Goal: Information Seeking & Learning: Check status

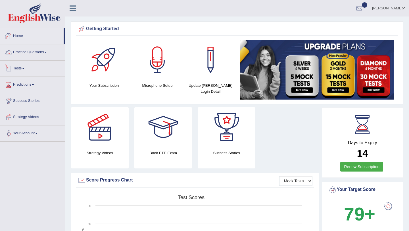
click at [18, 68] on link "Tests" at bounding box center [32, 67] width 65 height 14
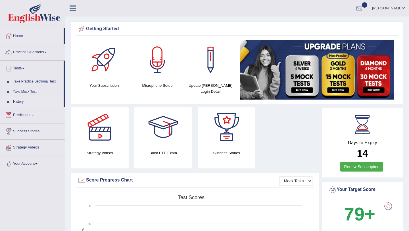
click at [16, 102] on link "History" at bounding box center [37, 102] width 53 height 10
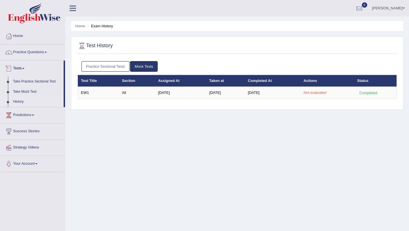
click at [99, 68] on link "Practice Sectional Tests" at bounding box center [105, 66] width 48 height 11
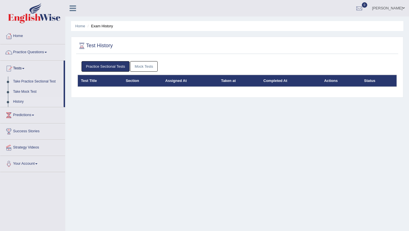
click at [148, 66] on link "Mock Tests" at bounding box center [144, 66] width 28 height 11
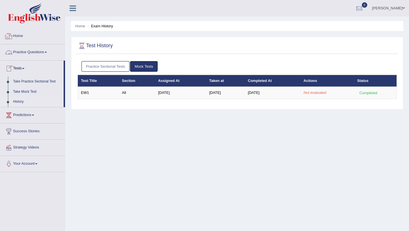
click at [20, 36] on link "Home" at bounding box center [32, 35] width 65 height 14
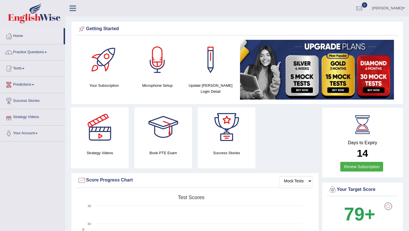
click at [20, 119] on link "Strategy Videos" at bounding box center [32, 116] width 65 height 14
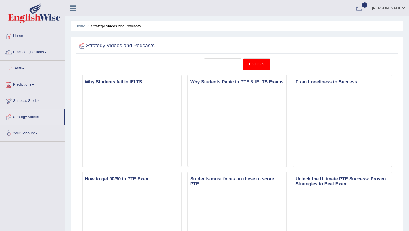
click at [217, 67] on link "Strategy Videos" at bounding box center [223, 64] width 38 height 12
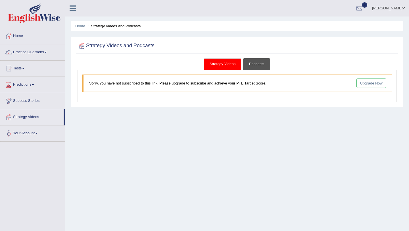
click at [255, 64] on link "Podcasts" at bounding box center [256, 64] width 27 height 12
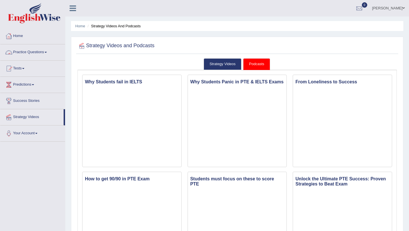
click at [16, 34] on link "Home" at bounding box center [32, 35] width 65 height 14
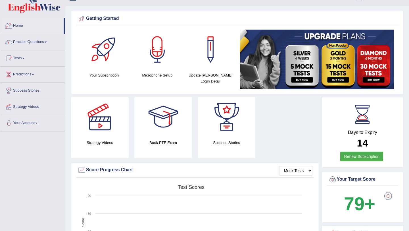
scroll to position [11, 0]
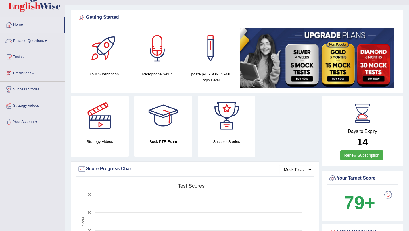
click at [26, 40] on link "Practice Questions" at bounding box center [32, 40] width 65 height 14
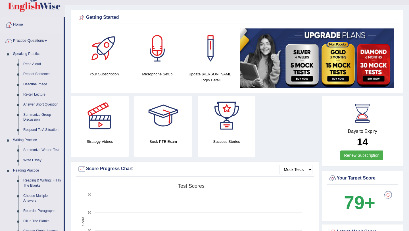
click at [26, 40] on link "Practice Questions" at bounding box center [31, 40] width 63 height 14
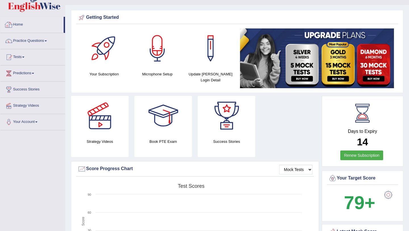
click at [18, 25] on link "Home" at bounding box center [31, 24] width 63 height 14
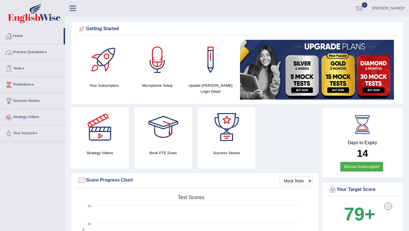
click at [19, 67] on link "Tests" at bounding box center [32, 67] width 65 height 14
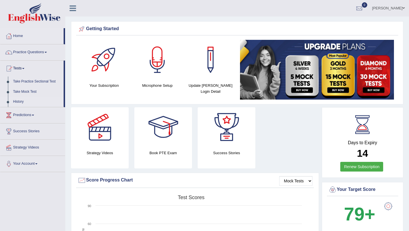
click at [19, 101] on link "History" at bounding box center [37, 102] width 53 height 10
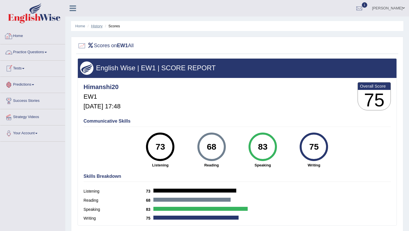
click at [95, 26] on link "History" at bounding box center [96, 26] width 11 height 4
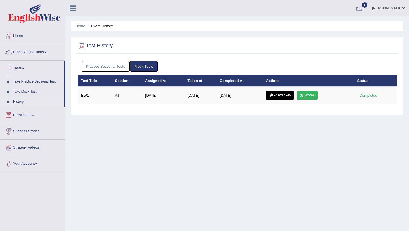
click at [283, 95] on link "Answer key" at bounding box center [280, 95] width 28 height 9
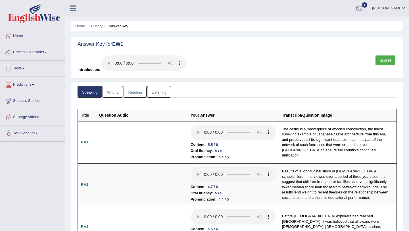
click at [114, 89] on link "Writing" at bounding box center [113, 92] width 20 height 12
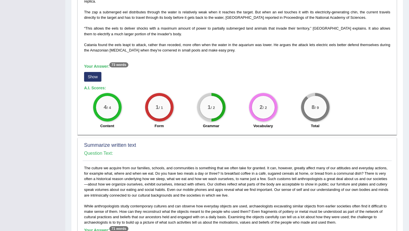
scroll to position [182, 0]
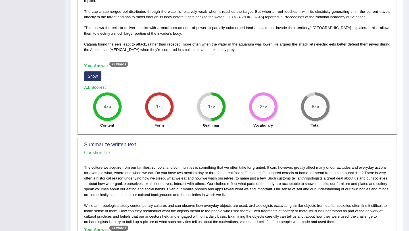
click at [93, 72] on button "Show" at bounding box center [92, 76] width 17 height 10
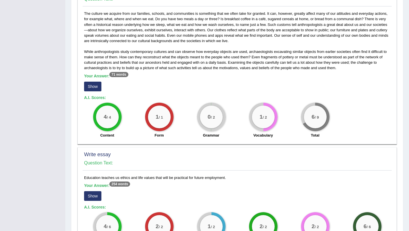
scroll to position [341, 0]
click at [92, 83] on button "Show" at bounding box center [92, 86] width 17 height 10
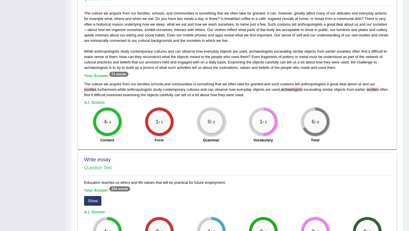
click at [92, 201] on button "Show" at bounding box center [92, 201] width 17 height 10
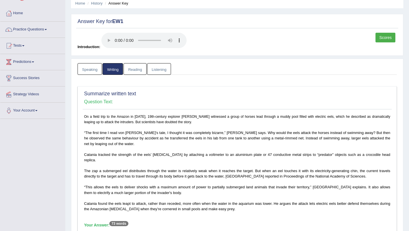
scroll to position [0, 0]
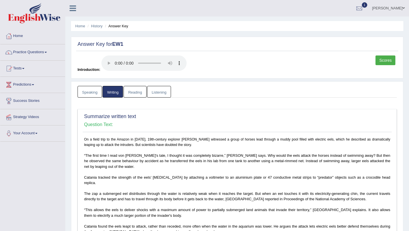
click at [130, 92] on link "Reading" at bounding box center [135, 92] width 23 height 12
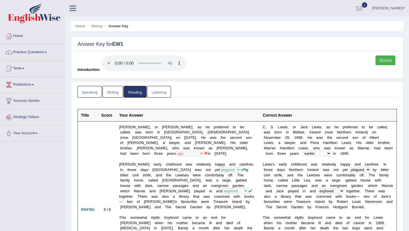
click at [161, 91] on link "Listening" at bounding box center [159, 92] width 24 height 12
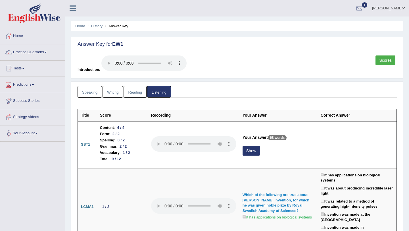
click at [112, 92] on link "Writing" at bounding box center [113, 92] width 20 height 12
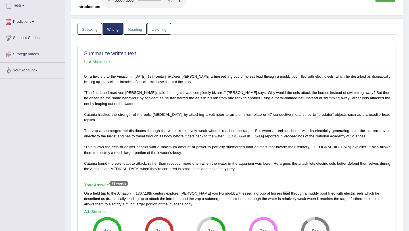
scroll to position [45, 0]
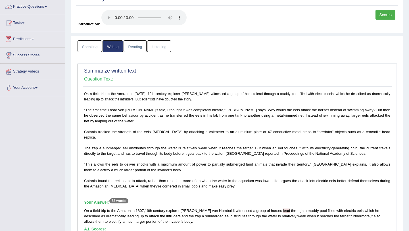
click at [88, 51] on link "Speaking" at bounding box center [90, 46] width 24 height 12
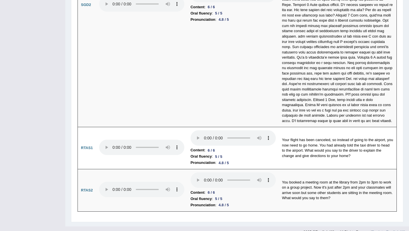
scroll to position [1785, 0]
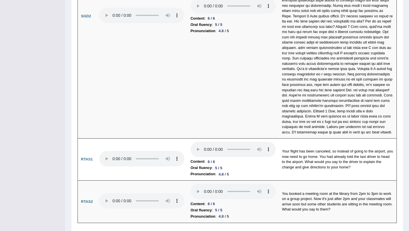
drag, startPoint x: 407, startPoint y: 214, endPoint x: 408, endPoint y: 175, distance: 39.5
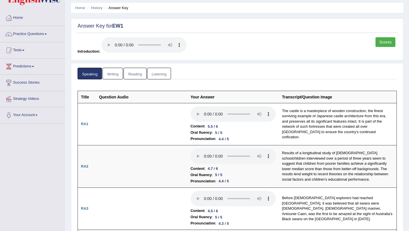
scroll to position [0, 0]
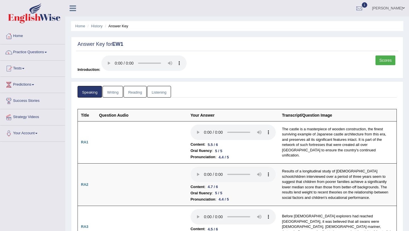
click at [111, 94] on link "Writing" at bounding box center [113, 92] width 20 height 12
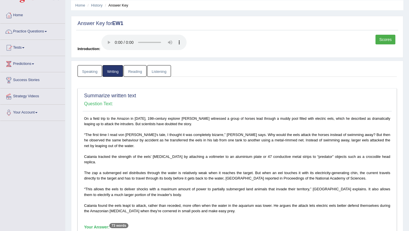
scroll to position [20, 0]
click at [141, 70] on link "Reading" at bounding box center [135, 71] width 23 height 12
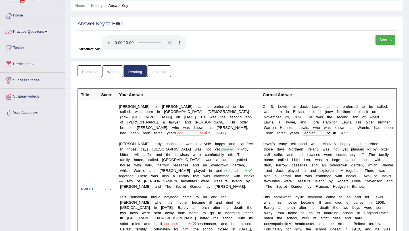
click at [153, 72] on link "Listening" at bounding box center [159, 71] width 24 height 12
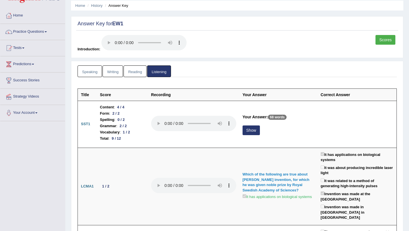
click at [135, 72] on link "Reading" at bounding box center [135, 71] width 23 height 12
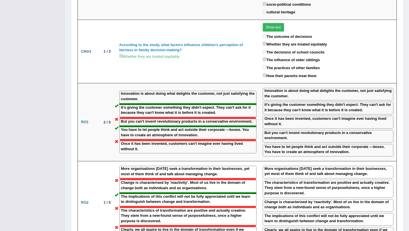
scroll to position [729, 0]
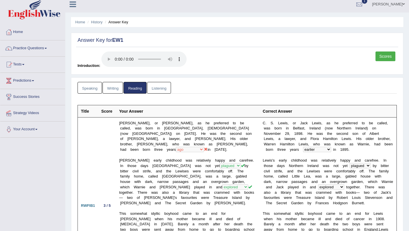
scroll to position [0, 0]
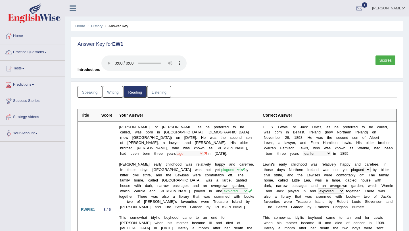
click at [158, 93] on link "Listening" at bounding box center [159, 92] width 24 height 12
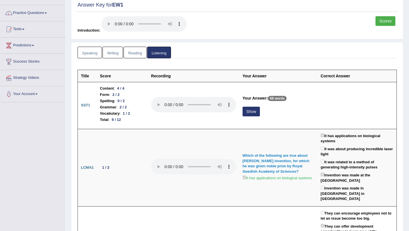
scroll to position [45, 0]
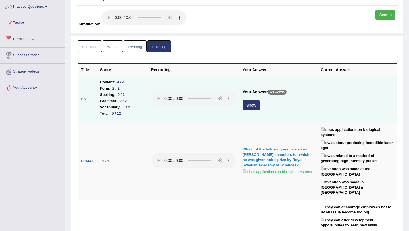
click at [248, 104] on button "Show" at bounding box center [251, 105] width 17 height 10
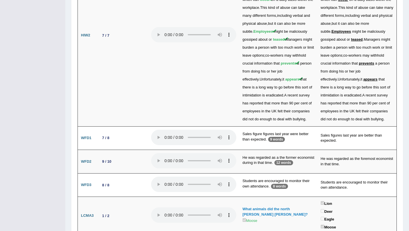
scroll to position [1610, 0]
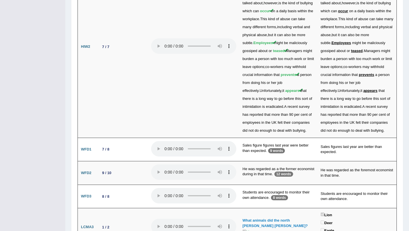
drag, startPoint x: 409, startPoint y: 199, endPoint x: 408, endPoint y: 51, distance: 148.5
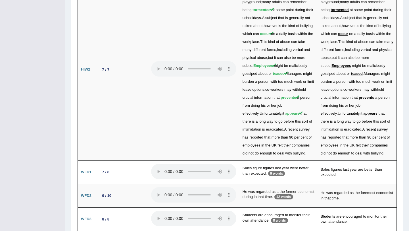
scroll to position [1576, 0]
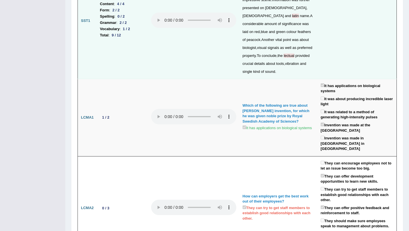
scroll to position [0, 0]
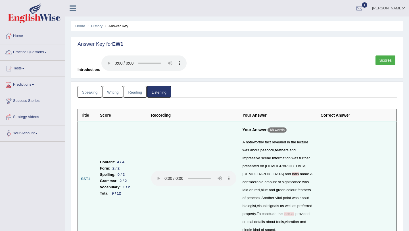
click at [27, 54] on link "Practice Questions" at bounding box center [32, 51] width 65 height 14
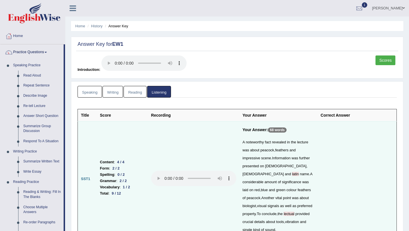
click at [27, 54] on link "Practice Questions" at bounding box center [31, 51] width 63 height 14
click at [41, 52] on link "Practice Questions" at bounding box center [31, 51] width 63 height 14
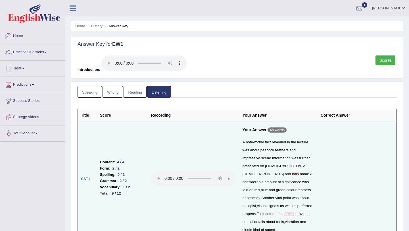
click at [23, 39] on link "Home" at bounding box center [32, 35] width 65 height 14
